Goal: Information Seeking & Learning: Find specific fact

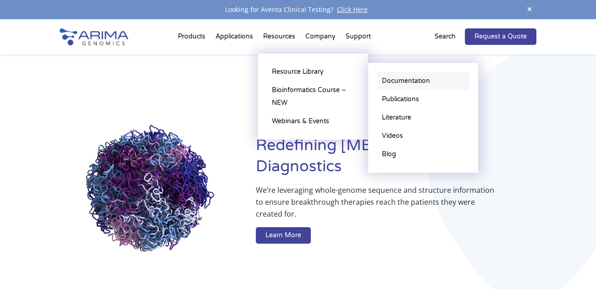
click at [389, 85] on link "Documentation" at bounding box center [423, 81] width 92 height 18
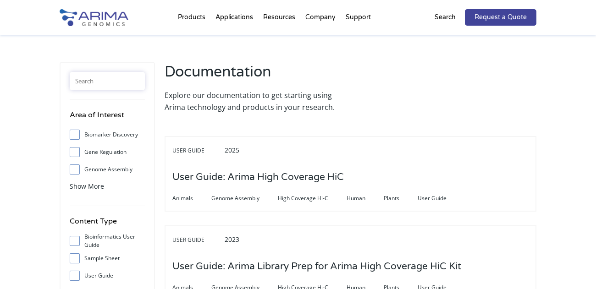
click at [104, 77] on input "text" at bounding box center [107, 81] width 75 height 18
click at [104, 73] on input "text" at bounding box center [107, 81] width 75 height 18
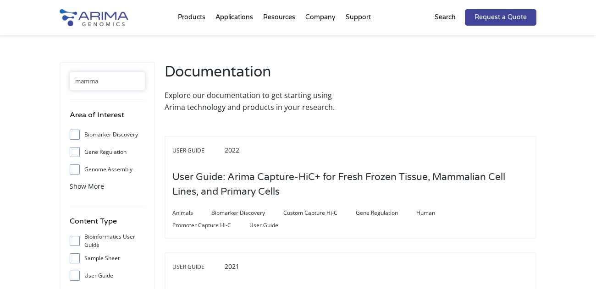
click at [120, 72] on input "mamma" at bounding box center [107, 81] width 75 height 18
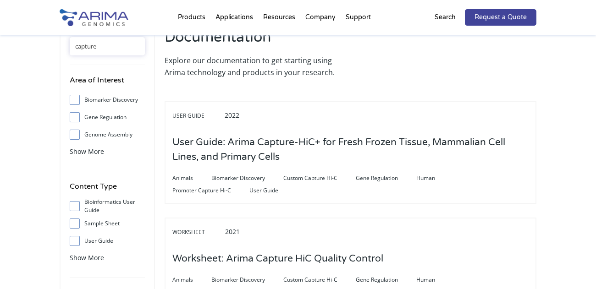
scroll to position [29, 0]
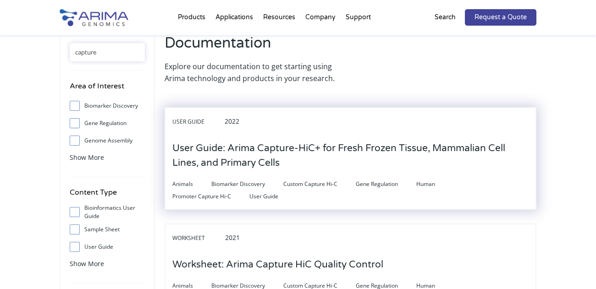
type input "capture"
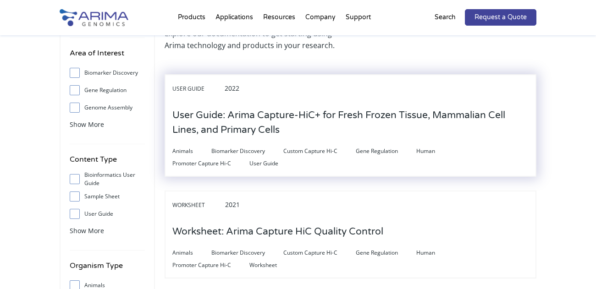
scroll to position [0, 0]
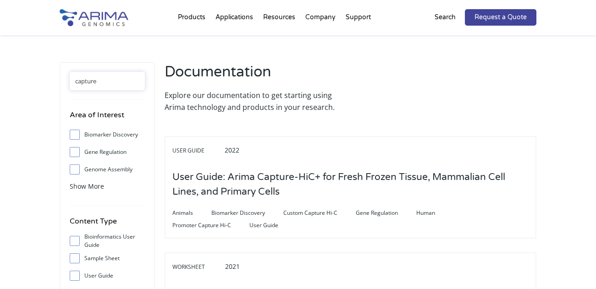
click at [115, 78] on input "capture" at bounding box center [107, 81] width 75 height 18
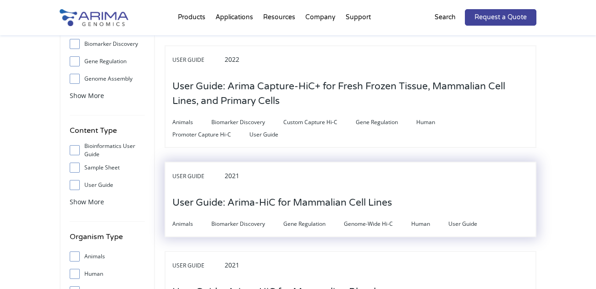
scroll to position [90, 0]
type input "mamma"
click at [282, 207] on h3 "User Guide: Arima-HiC for Mammalian Cell Lines" at bounding box center [282, 203] width 220 height 28
